Goal: Task Accomplishment & Management: Use online tool/utility

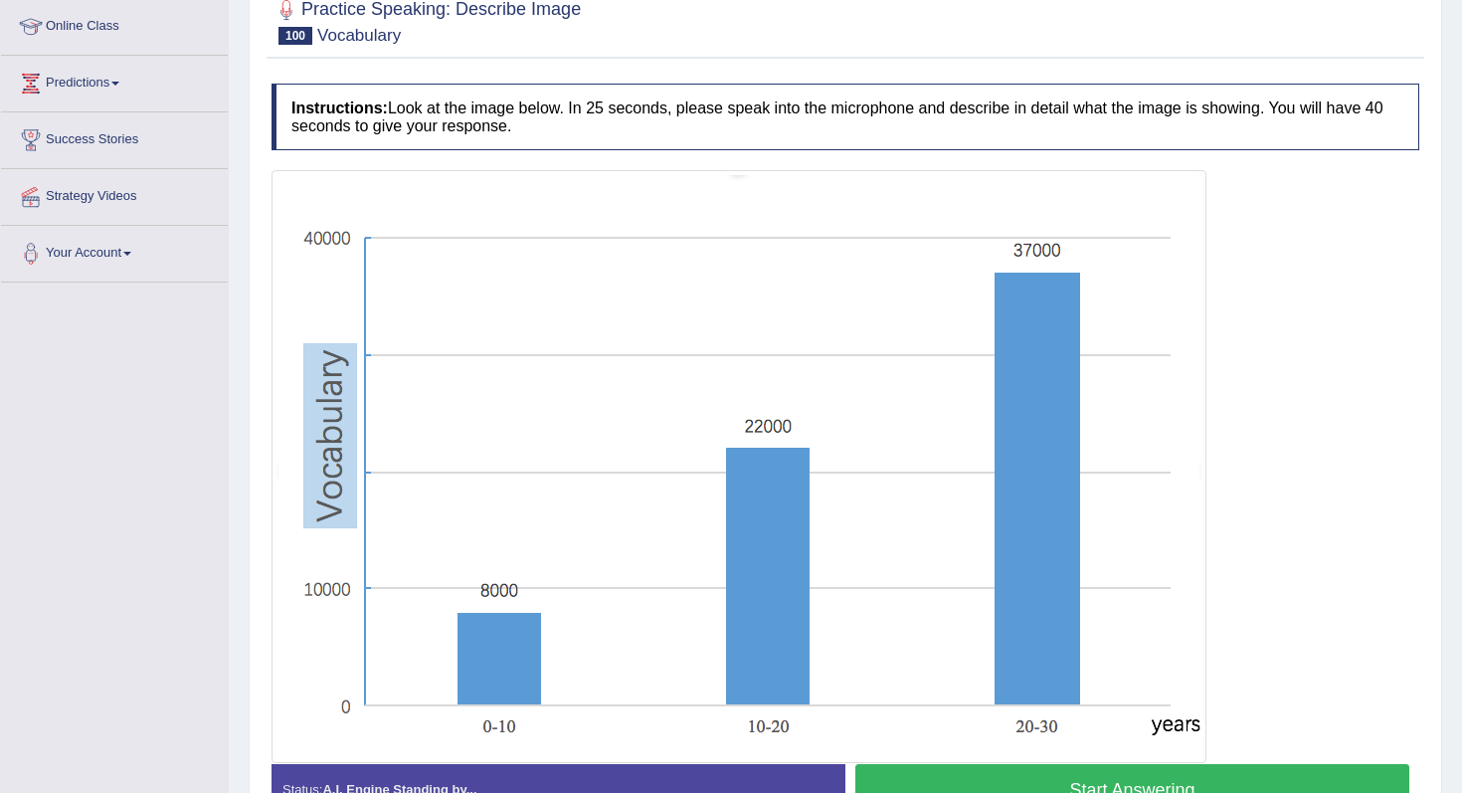
scroll to position [394, 0]
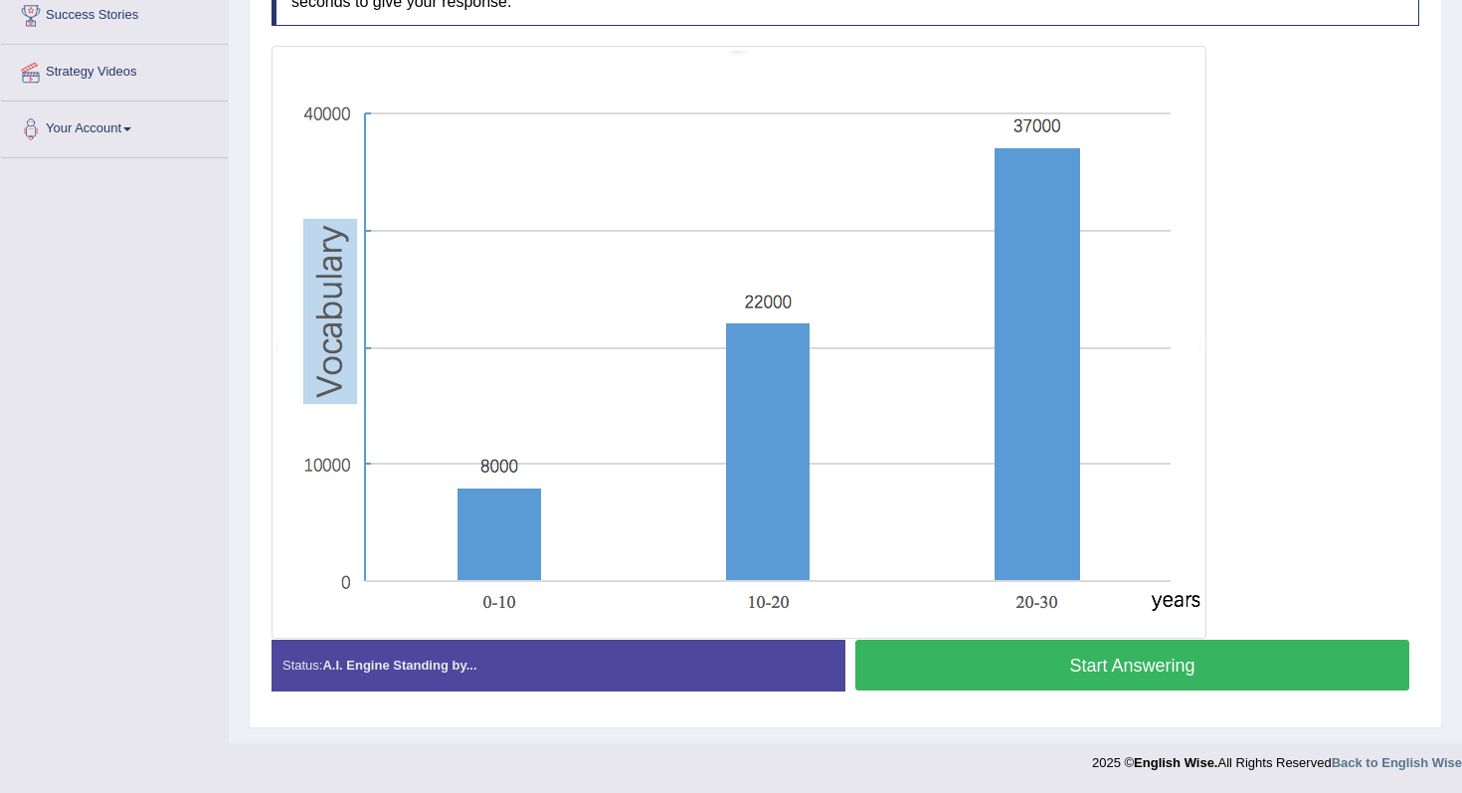
click at [1045, 673] on button "Start Answering" at bounding box center [1132, 664] width 554 height 51
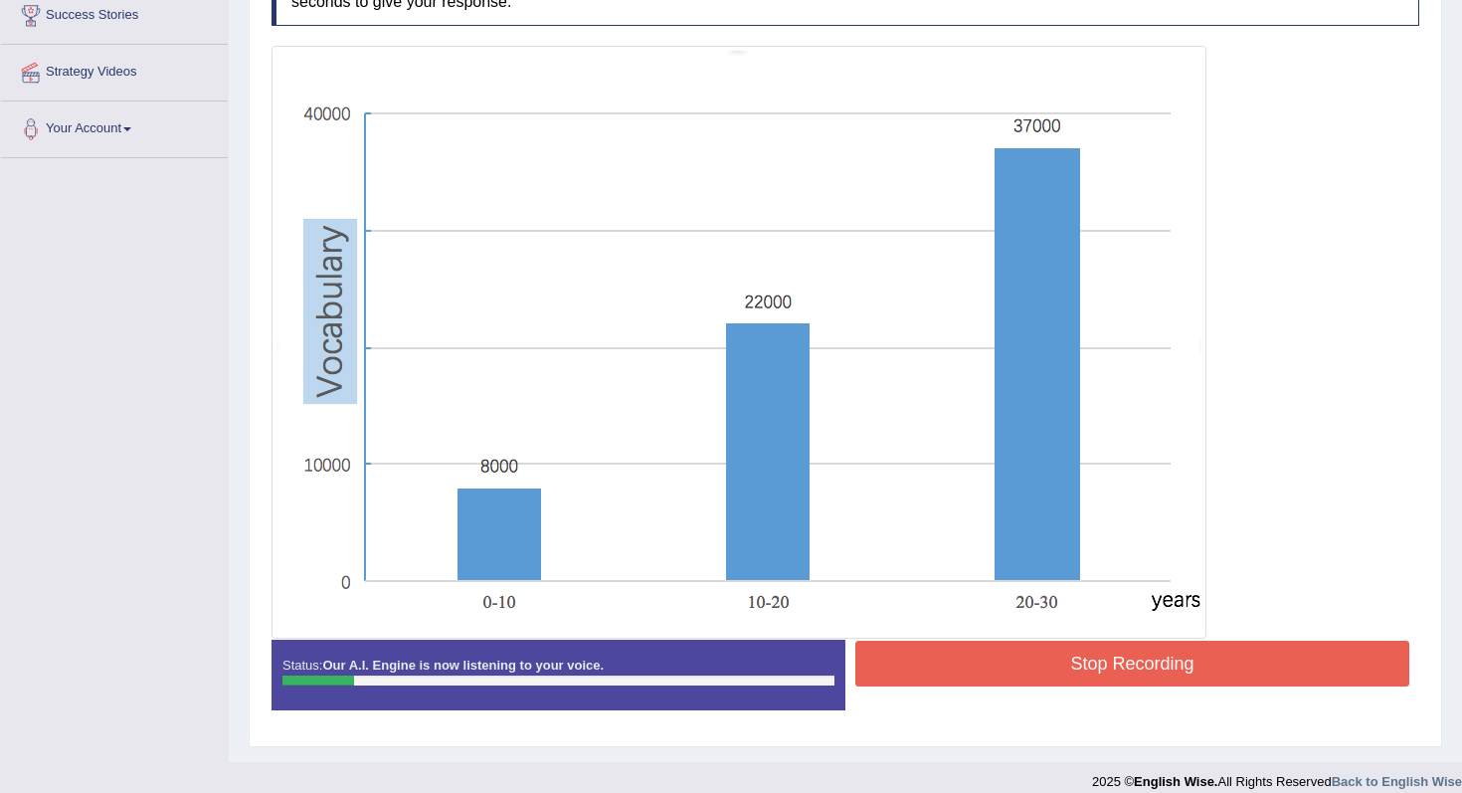
click at [1018, 657] on button "Stop Recording" at bounding box center [1132, 663] width 554 height 46
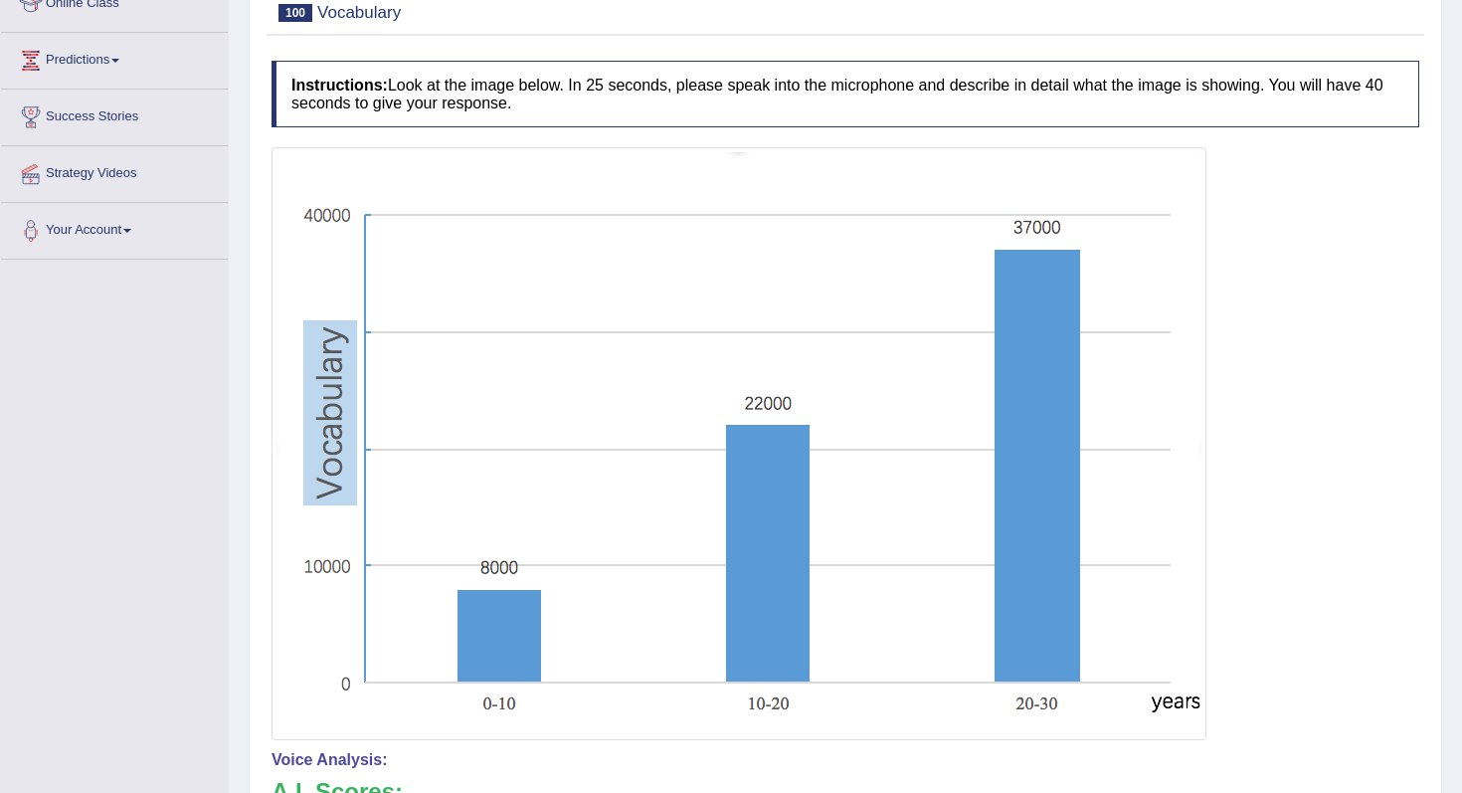
scroll to position [0, 0]
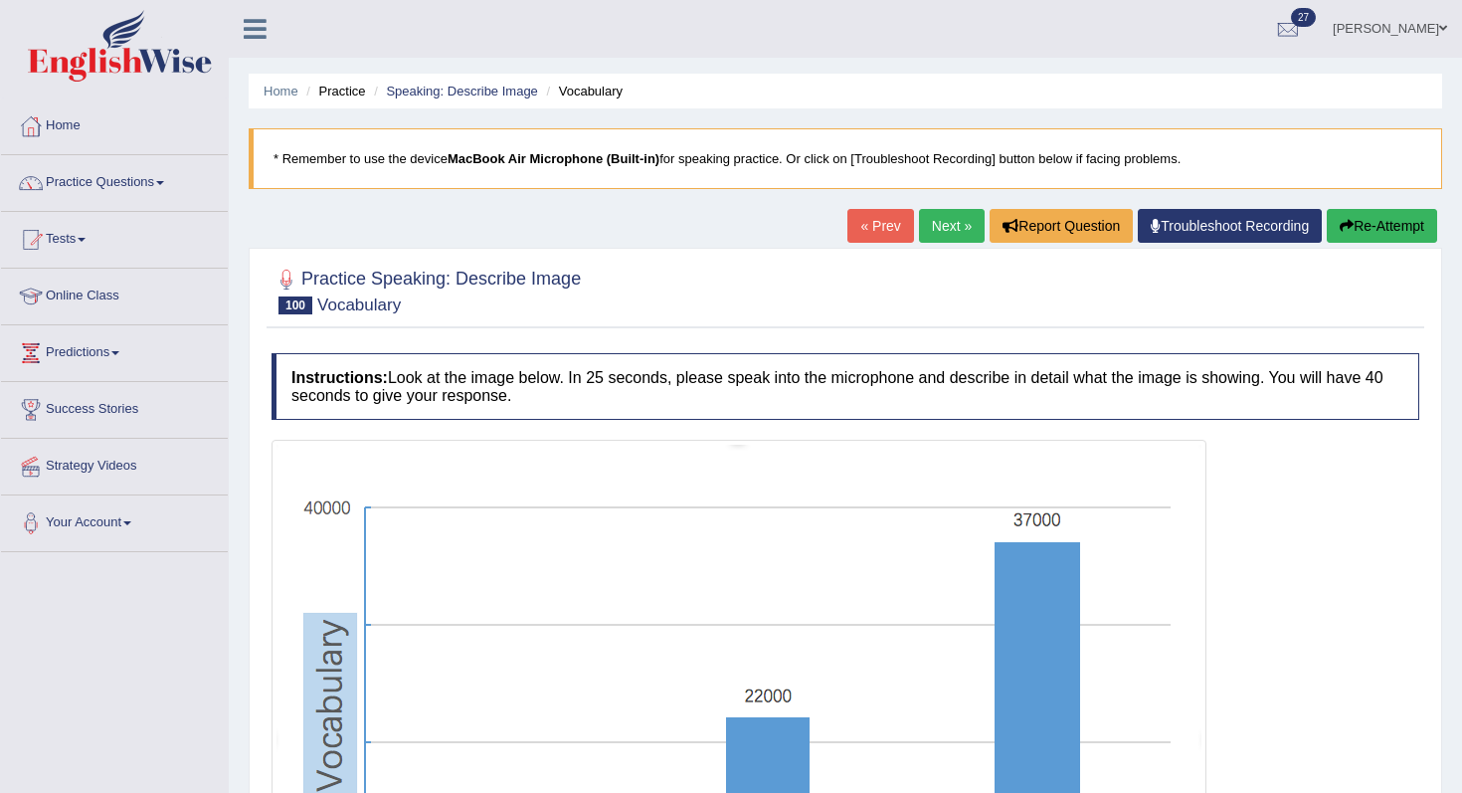
click at [1412, 216] on button "Re-Attempt" at bounding box center [1382, 226] width 110 height 34
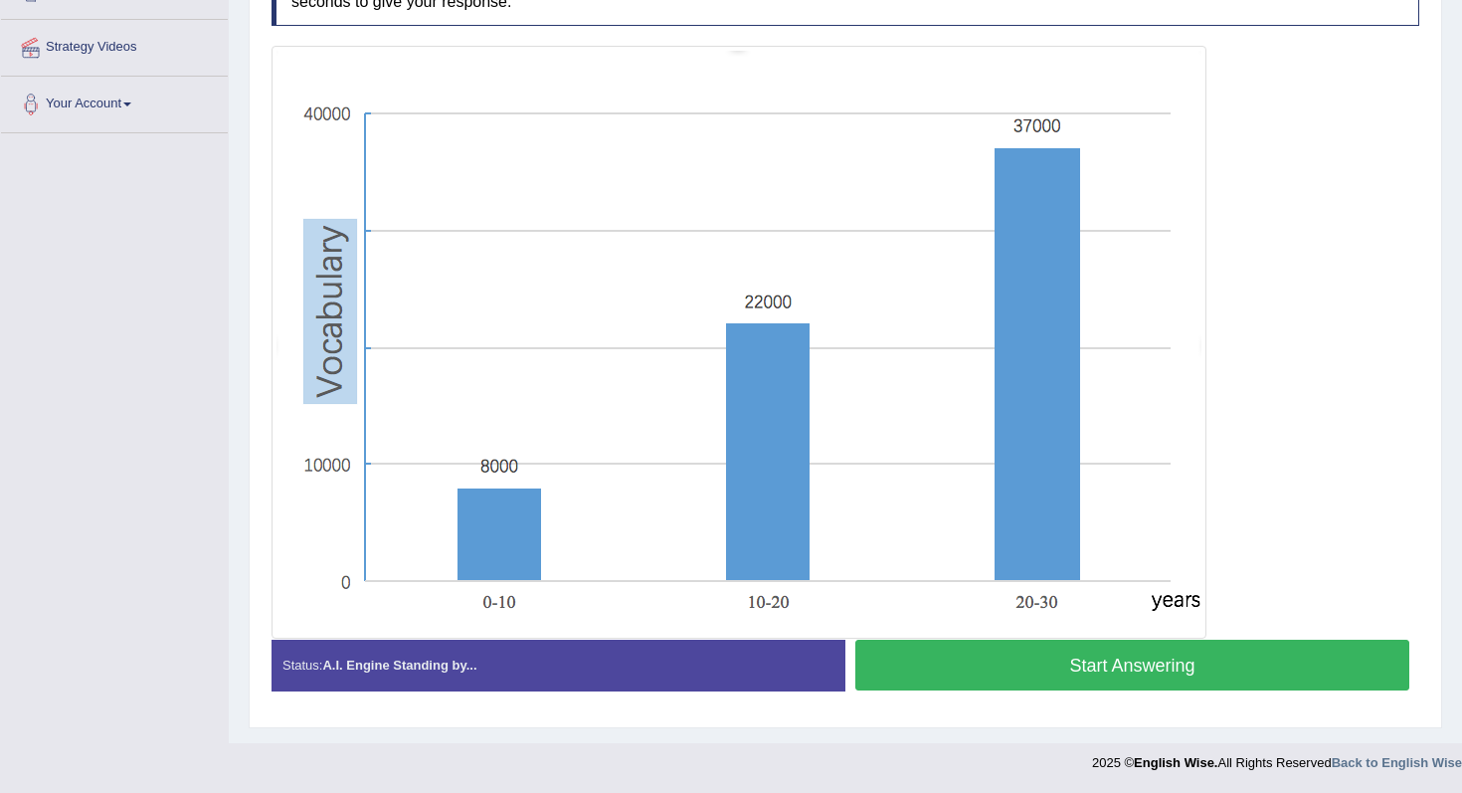
click at [1173, 655] on button "Start Answering" at bounding box center [1132, 664] width 554 height 51
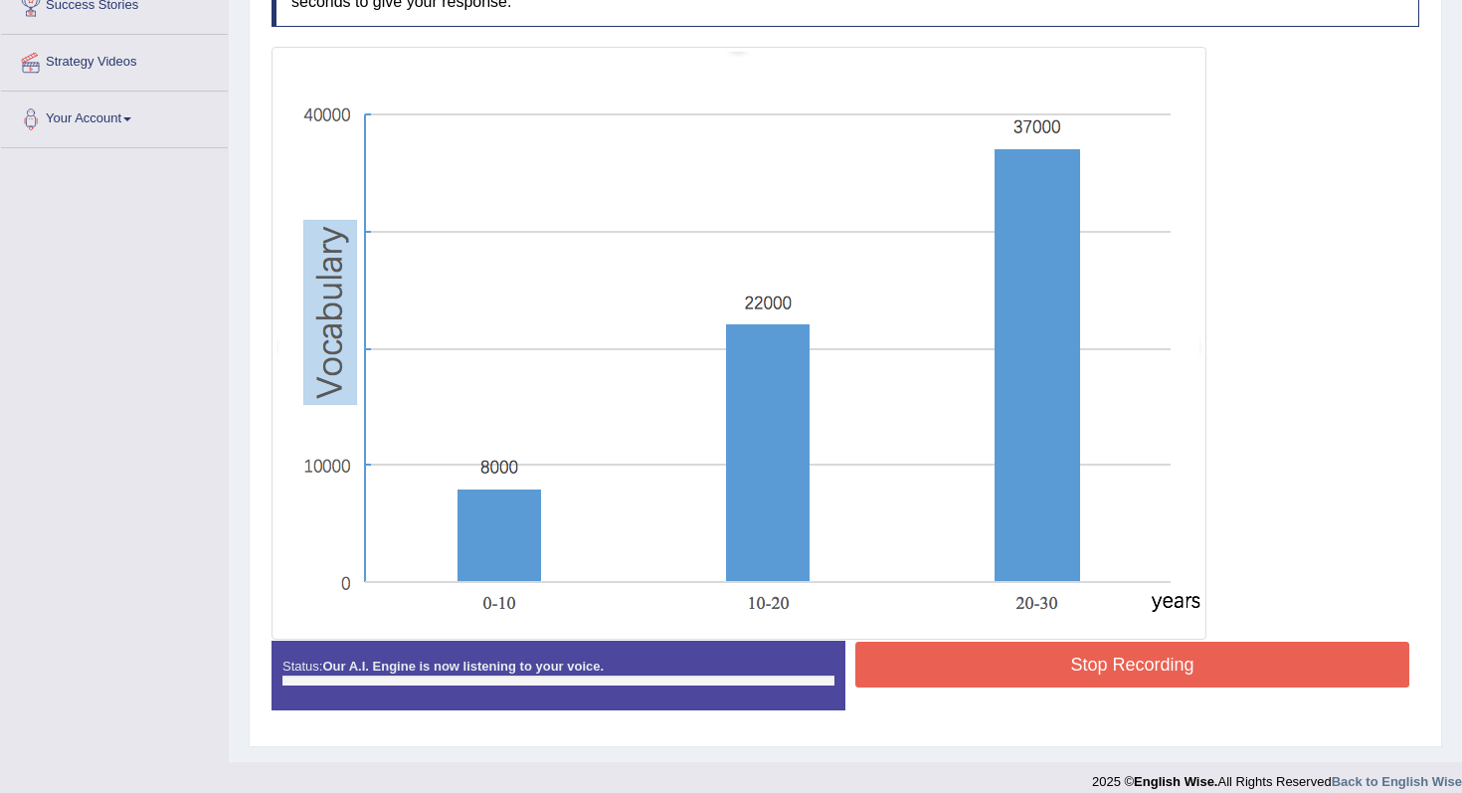
scroll to position [419, 0]
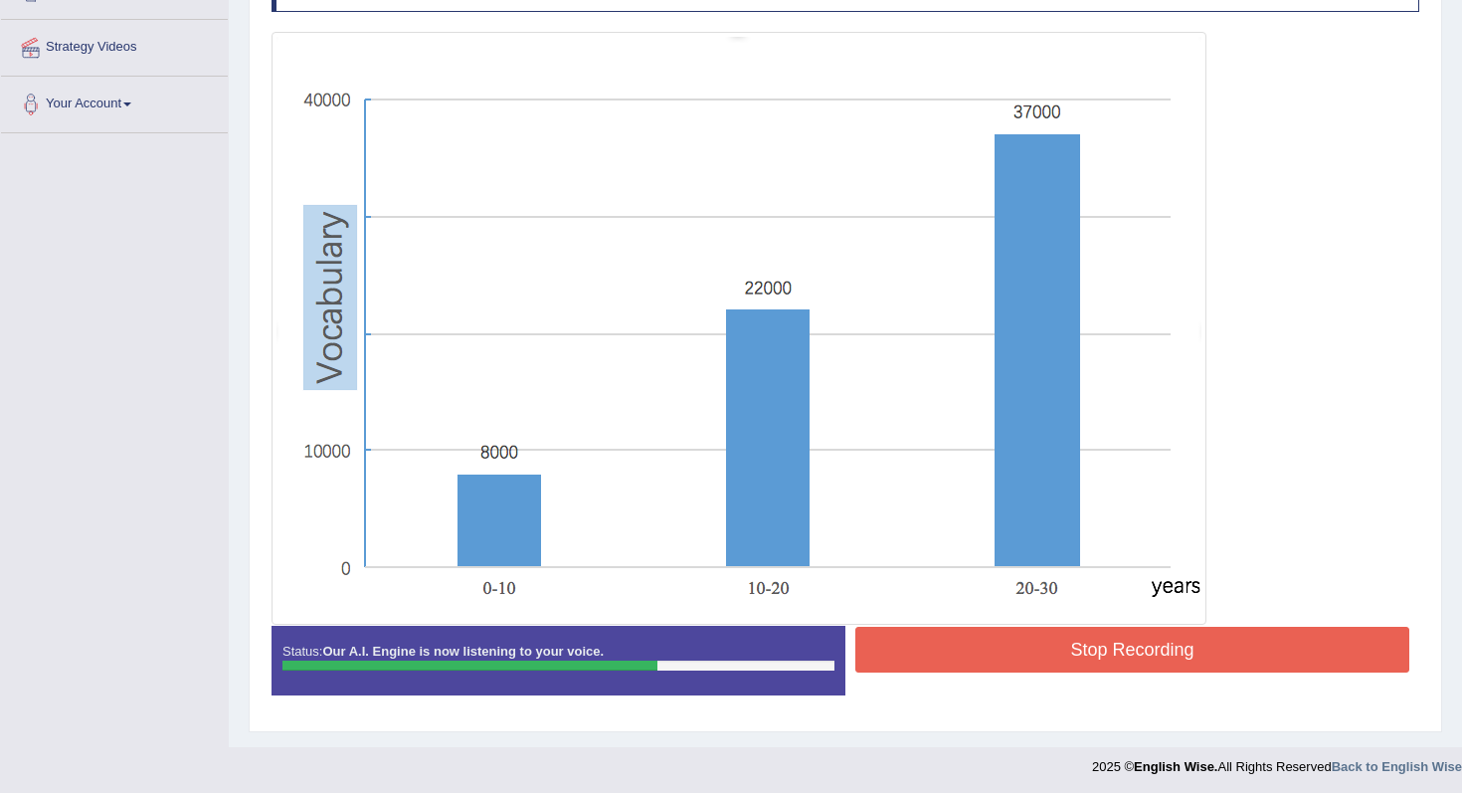
click at [1143, 648] on button "Stop Recording" at bounding box center [1132, 650] width 554 height 46
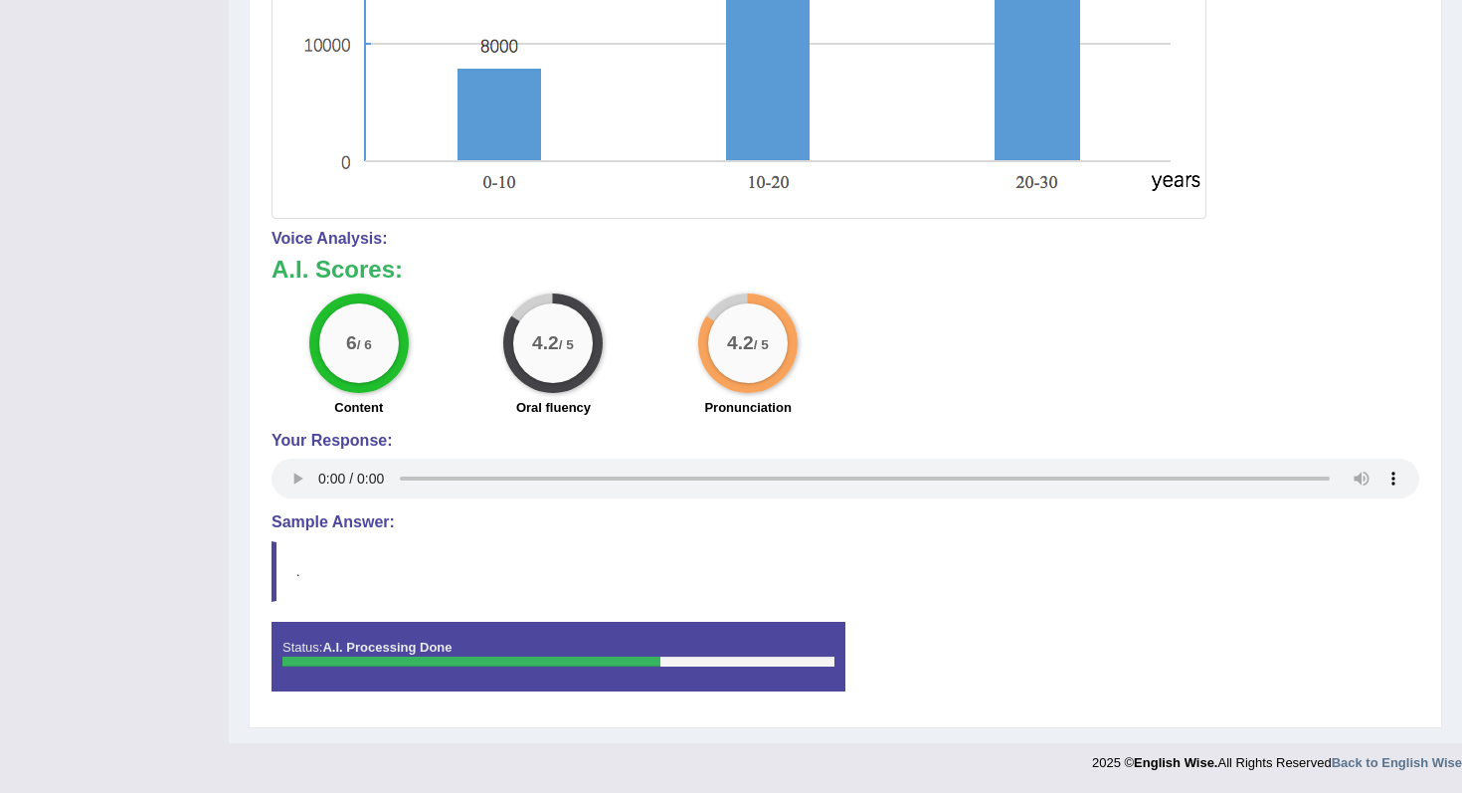
scroll to position [0, 0]
